Goal: Information Seeking & Learning: Understand process/instructions

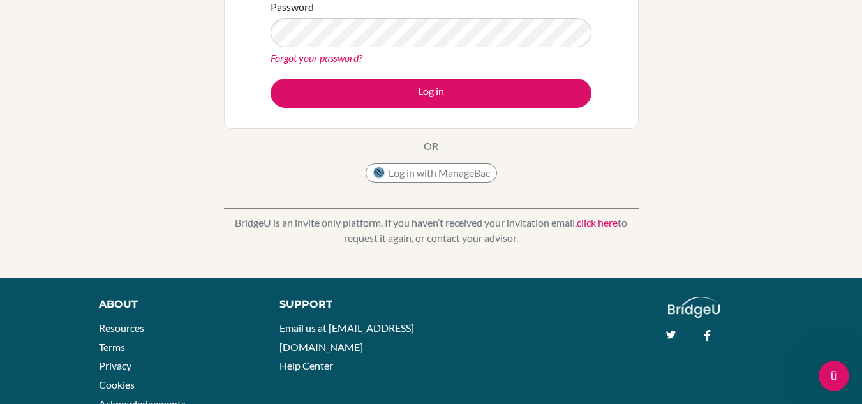
scroll to position [230, 0]
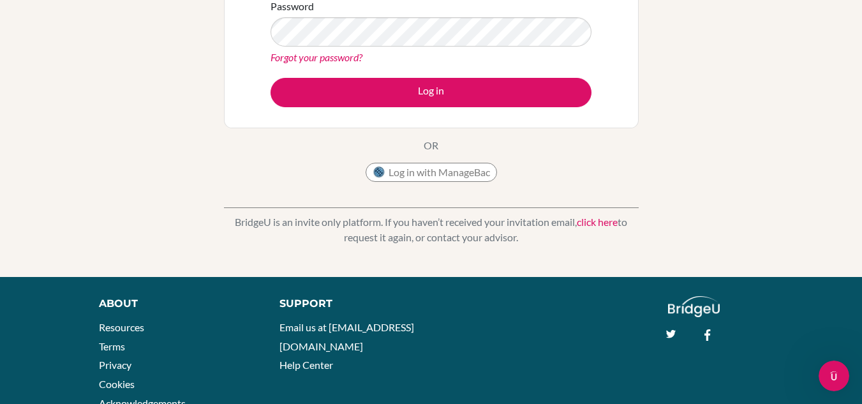
click at [595, 224] on link "click here" at bounding box center [597, 222] width 41 height 12
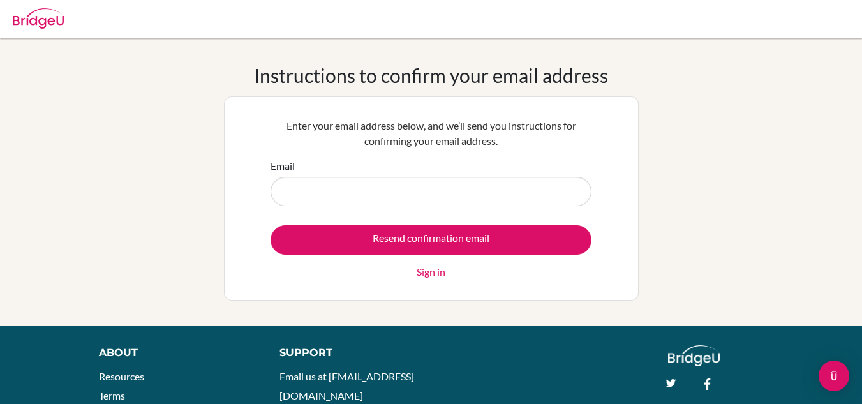
click at [138, 50] on div "Instructions to confirm your email address Enter your email address below, and …" at bounding box center [431, 182] width 862 height 288
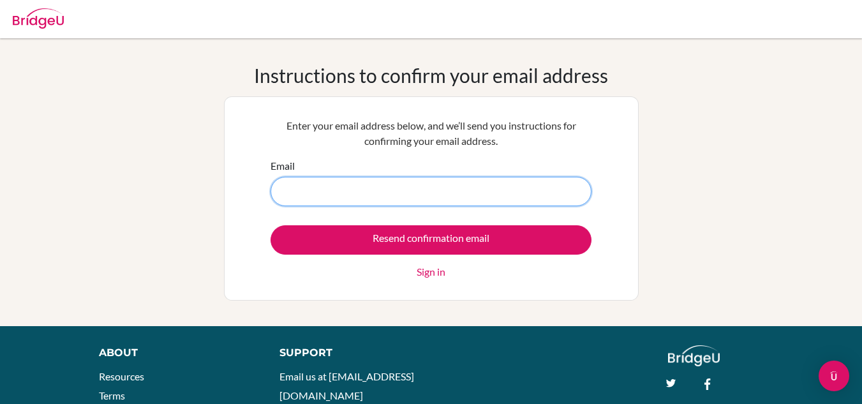
click at [494, 195] on input "Email" at bounding box center [431, 191] width 321 height 29
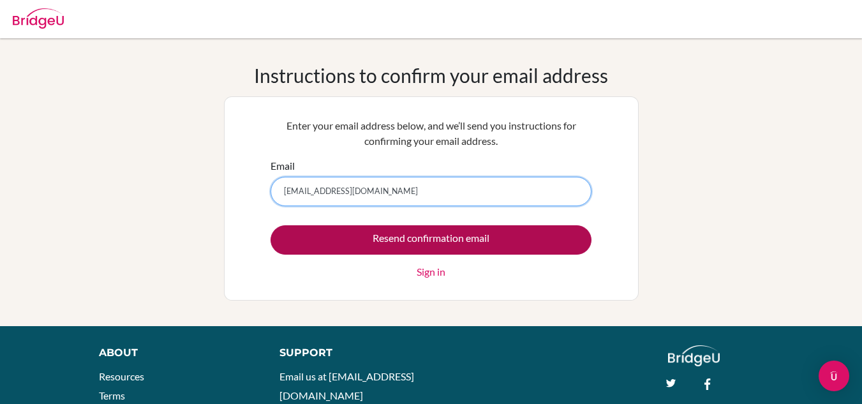
type input "nlares@islandacademy.com"
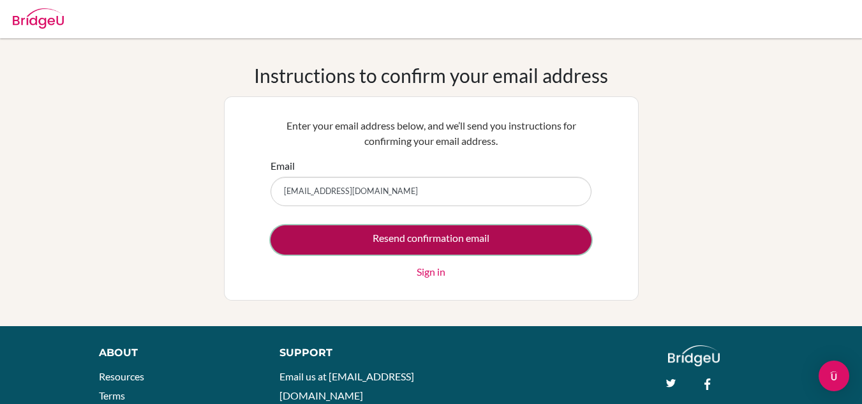
click at [493, 237] on input "Resend confirmation email" at bounding box center [431, 239] width 321 height 29
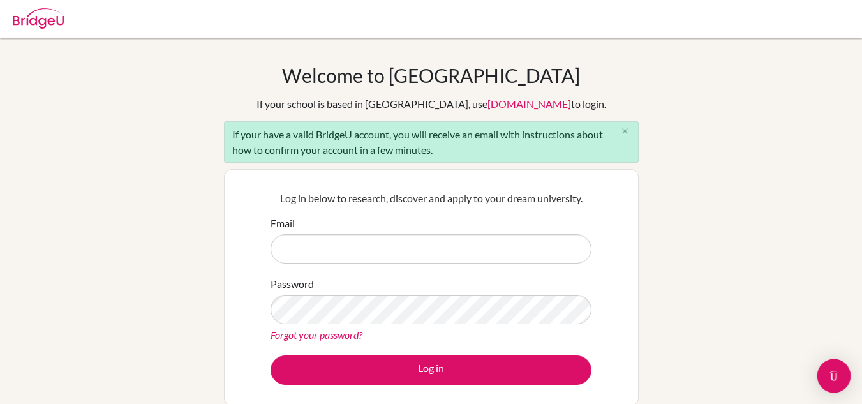
click at [832, 387] on div "Open Intercom Messenger" at bounding box center [834, 376] width 34 height 34
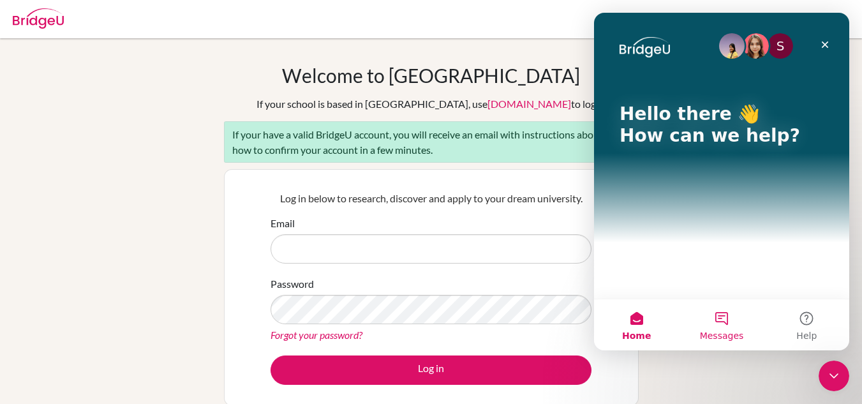
click at [719, 320] on button "Messages" at bounding box center [721, 324] width 85 height 51
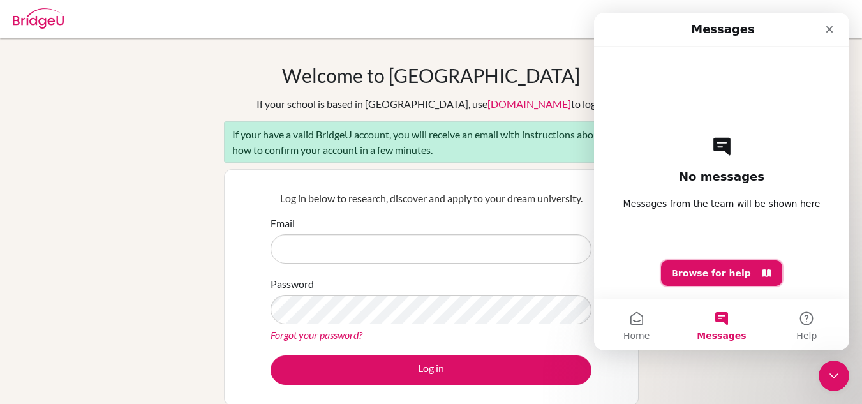
click at [714, 279] on button "Browse for help" at bounding box center [721, 273] width 121 height 26
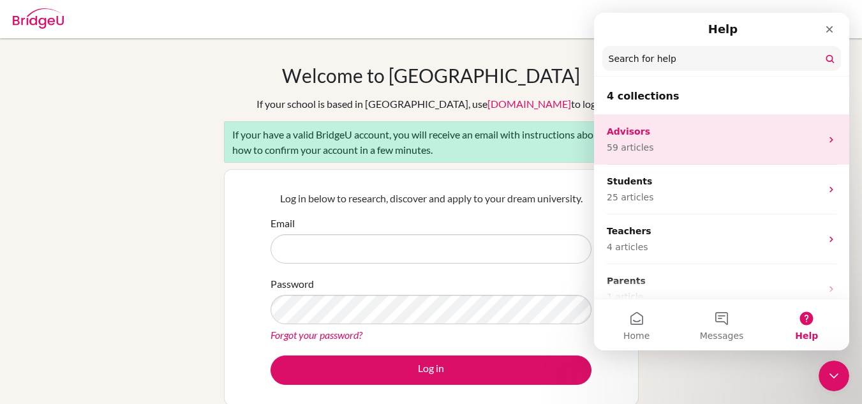
click at [682, 145] on p "59 articles" at bounding box center [714, 147] width 214 height 13
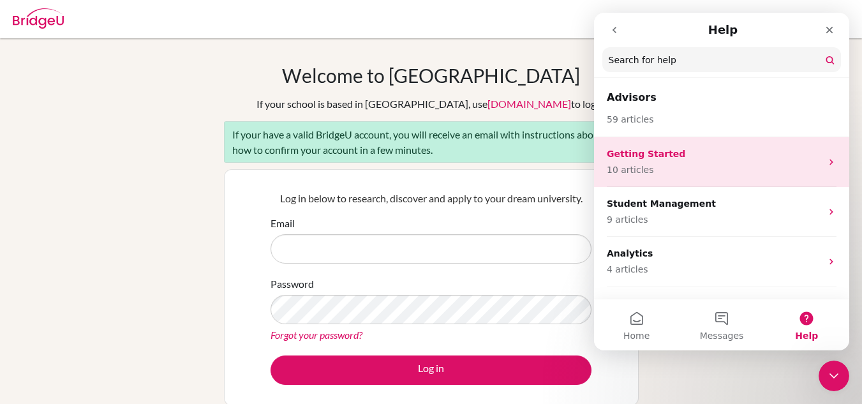
click at [674, 155] on p "Getting Started" at bounding box center [714, 153] width 214 height 13
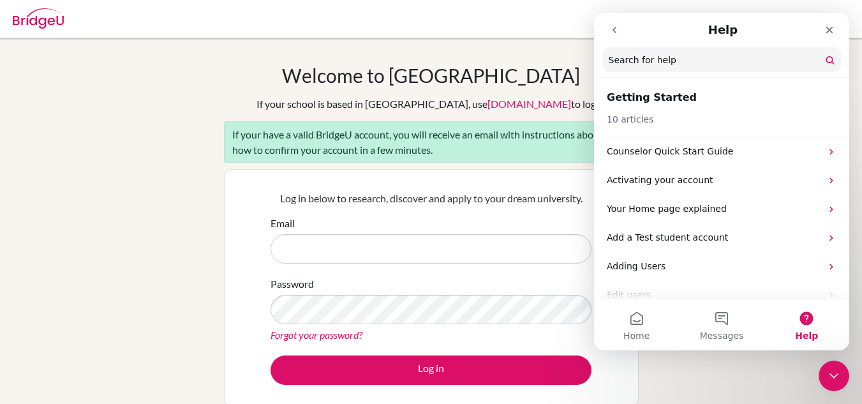
click at [674, 155] on p "Counselor Quick Start Guide" at bounding box center [714, 151] width 214 height 13
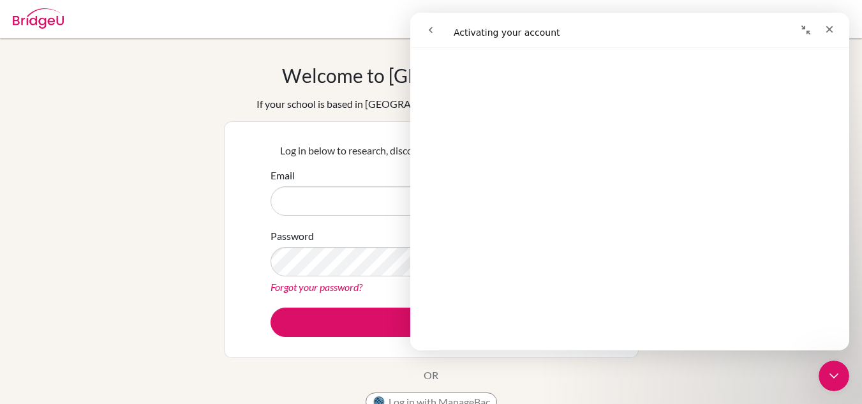
scroll to position [772, 0]
click at [187, 187] on div "Welcome to [GEOGRAPHIC_DATA] If your school is based in [GEOGRAPHIC_DATA], use …" at bounding box center [431, 272] width 862 height 417
click at [791, 370] on div "Welcome to BridgeU If your school is based in China, use app.bridge-u.com.cn to…" at bounding box center [431, 272] width 862 height 417
click at [826, 31] on icon "Close" at bounding box center [829, 29] width 10 height 10
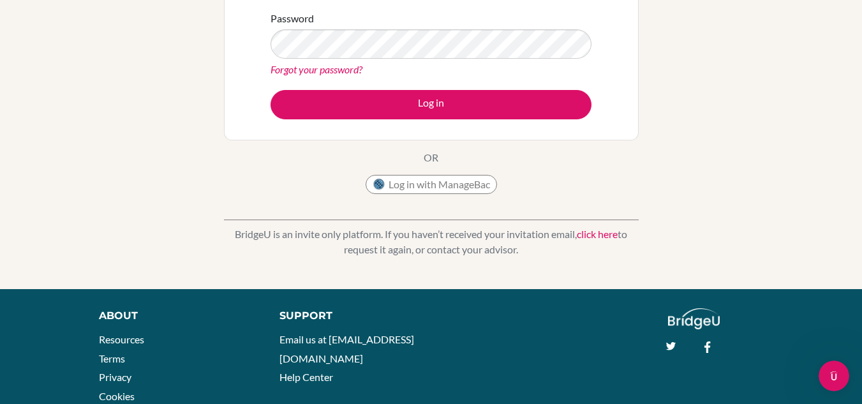
scroll to position [0, 0]
